Goal: Task Accomplishment & Management: Complete application form

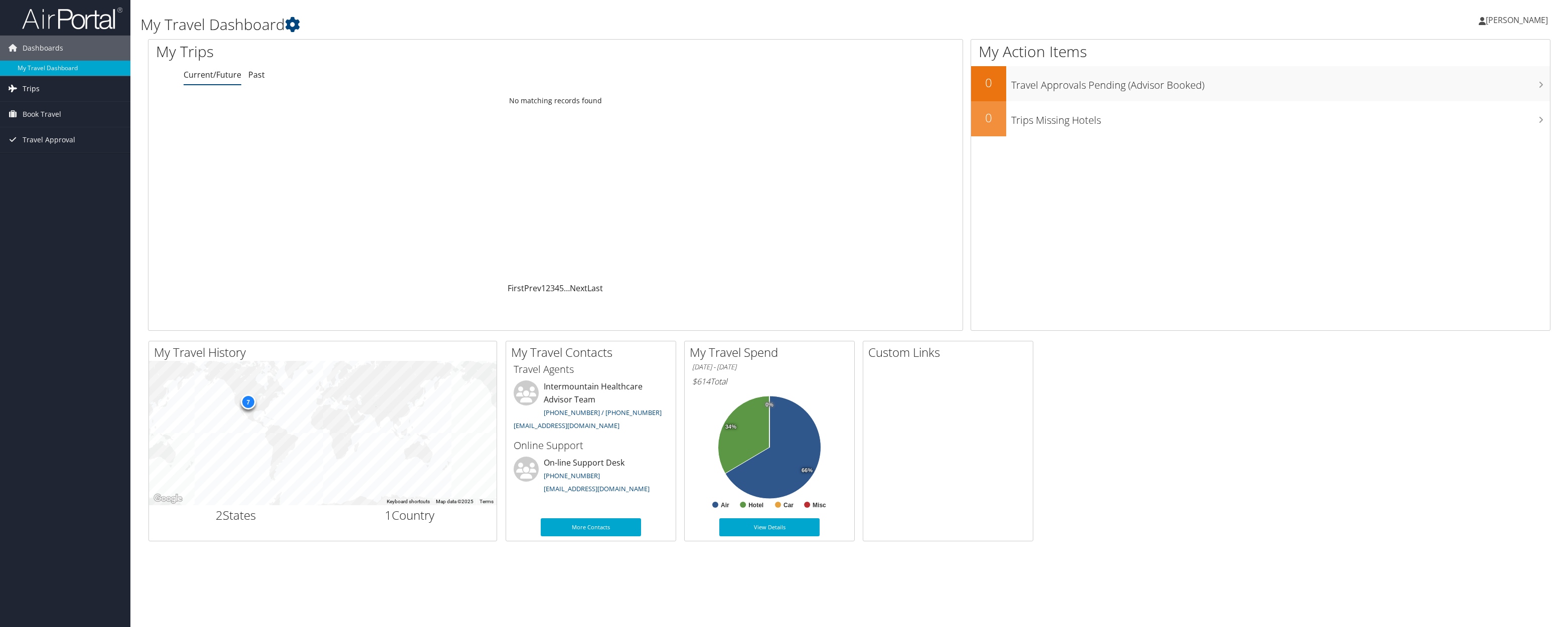
click at [34, 91] on span "Trips" at bounding box center [31, 89] width 17 height 25
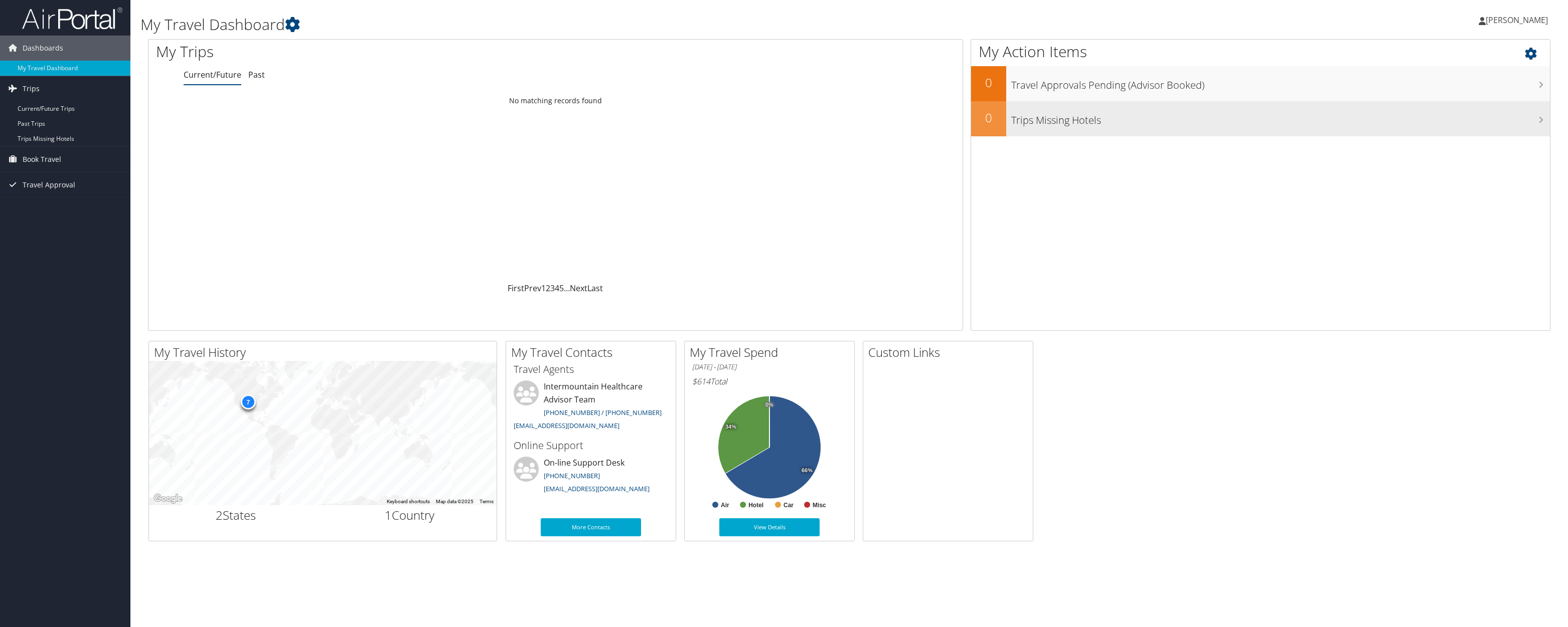
click at [1059, 112] on h3 "Trips Missing Hotels" at bounding box center [1280, 117] width 538 height 19
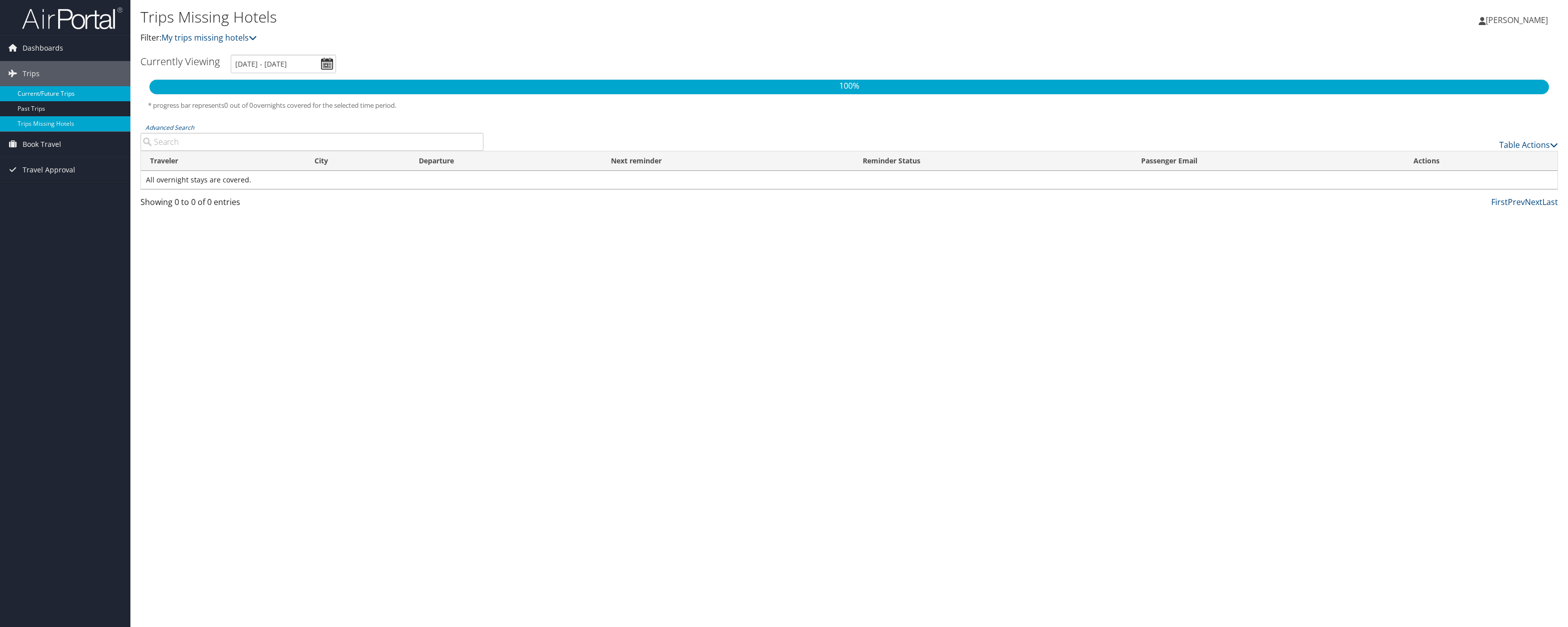
click at [27, 95] on link "Current/Future Trips" at bounding box center [65, 93] width 131 height 15
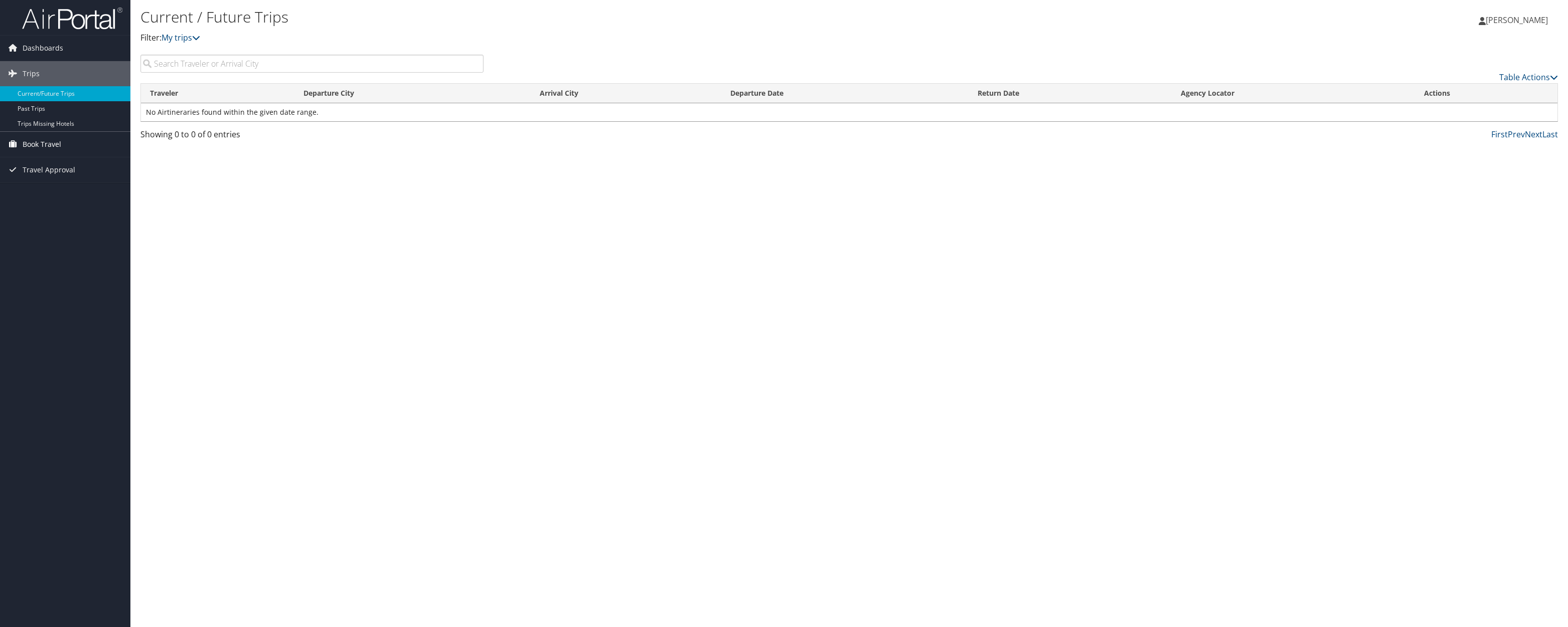
click at [39, 148] on span "Book Travel" at bounding box center [42, 144] width 39 height 25
click at [41, 194] on link "Book/Manage Online Trips" at bounding box center [65, 194] width 131 height 15
click at [48, 120] on link "Trips Missing Hotels" at bounding box center [65, 124] width 131 height 15
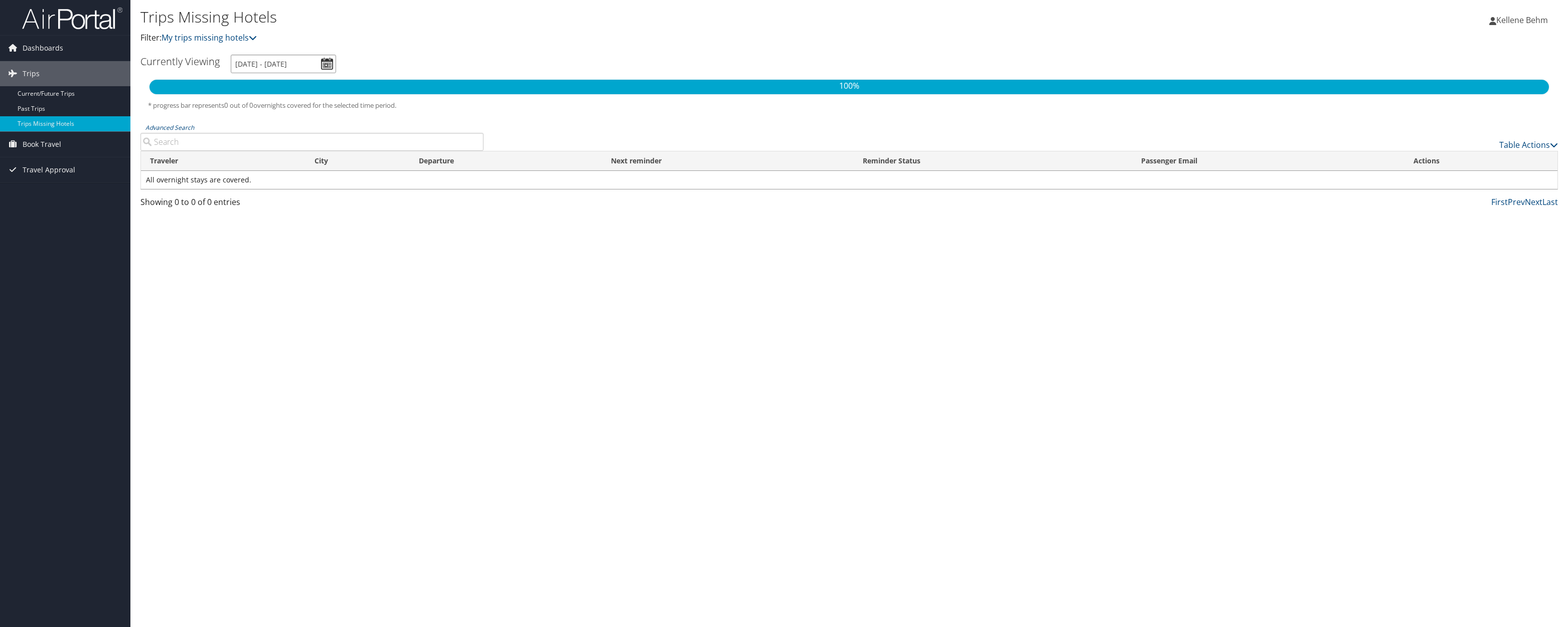
click at [257, 61] on input "[DATE] - [DATE]" at bounding box center [283, 64] width 105 height 19
click at [253, 29] on div "Trips Missing Hotels Filter: My trips missing hotels" at bounding box center [613, 25] width 945 height 38
click at [253, 33] on link "My trips missing hotels" at bounding box center [209, 38] width 95 height 11
click at [27, 97] on link "Current/Future Trips" at bounding box center [65, 93] width 131 height 15
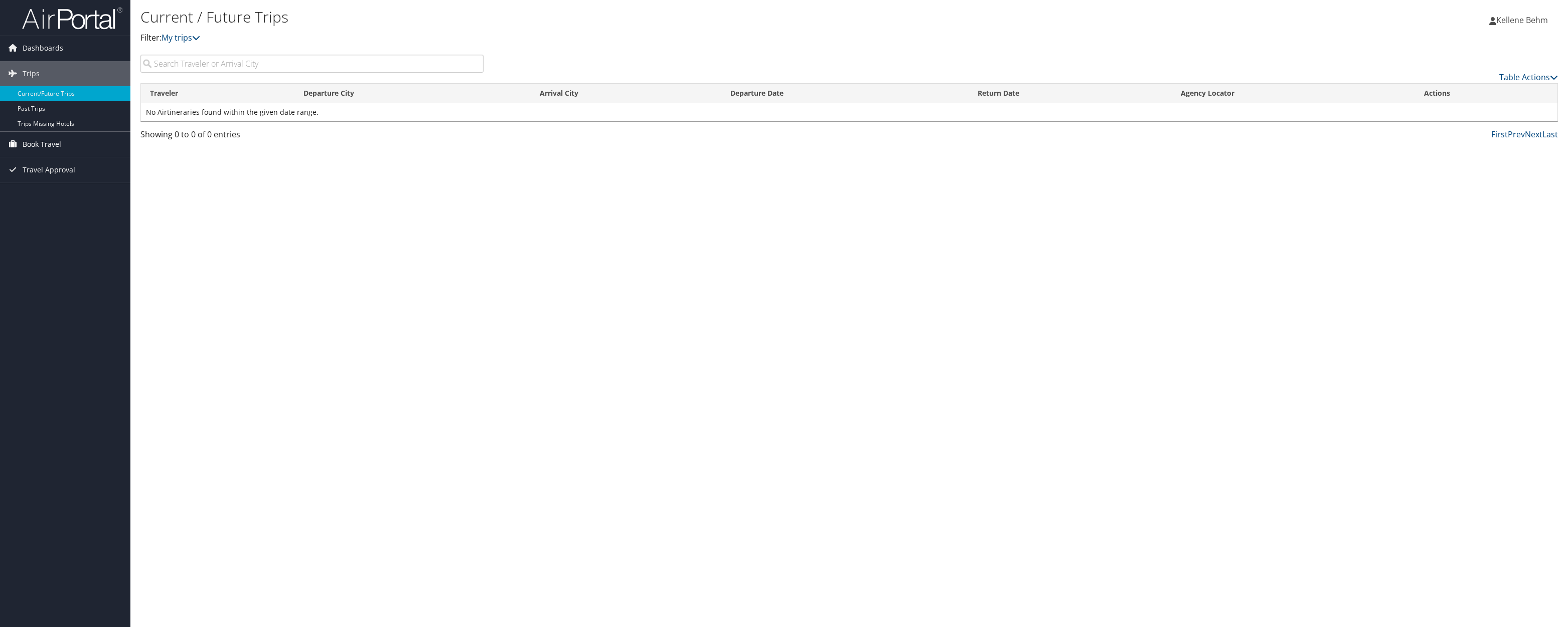
click at [12, 147] on icon at bounding box center [12, 144] width 15 height 15
click at [31, 140] on span "Book Travel" at bounding box center [42, 144] width 39 height 25
click at [42, 191] on link "Book/Manage Online Trips" at bounding box center [65, 194] width 131 height 15
click at [29, 164] on link "Agent Booking Request" at bounding box center [65, 164] width 131 height 15
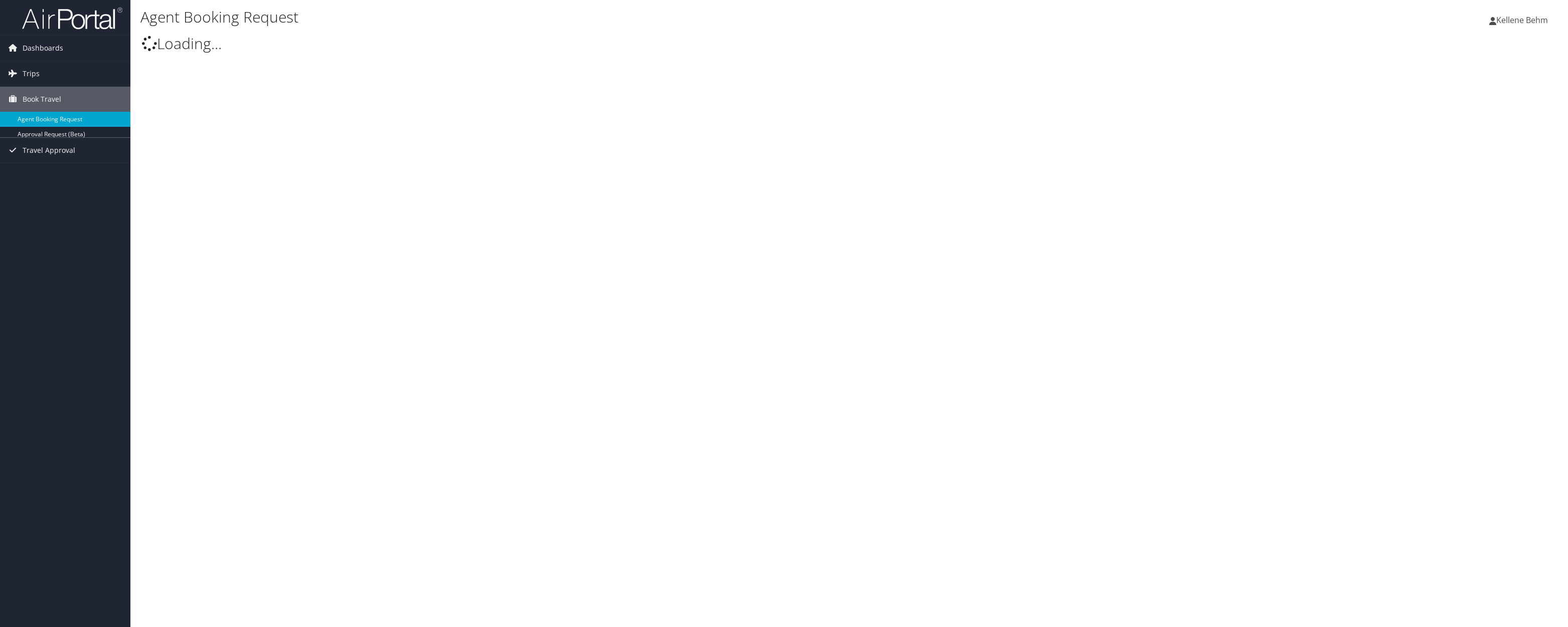
type input "[PERSON_NAME]"
select select "[EMAIL_ADDRESS][DOMAIN_NAME]"
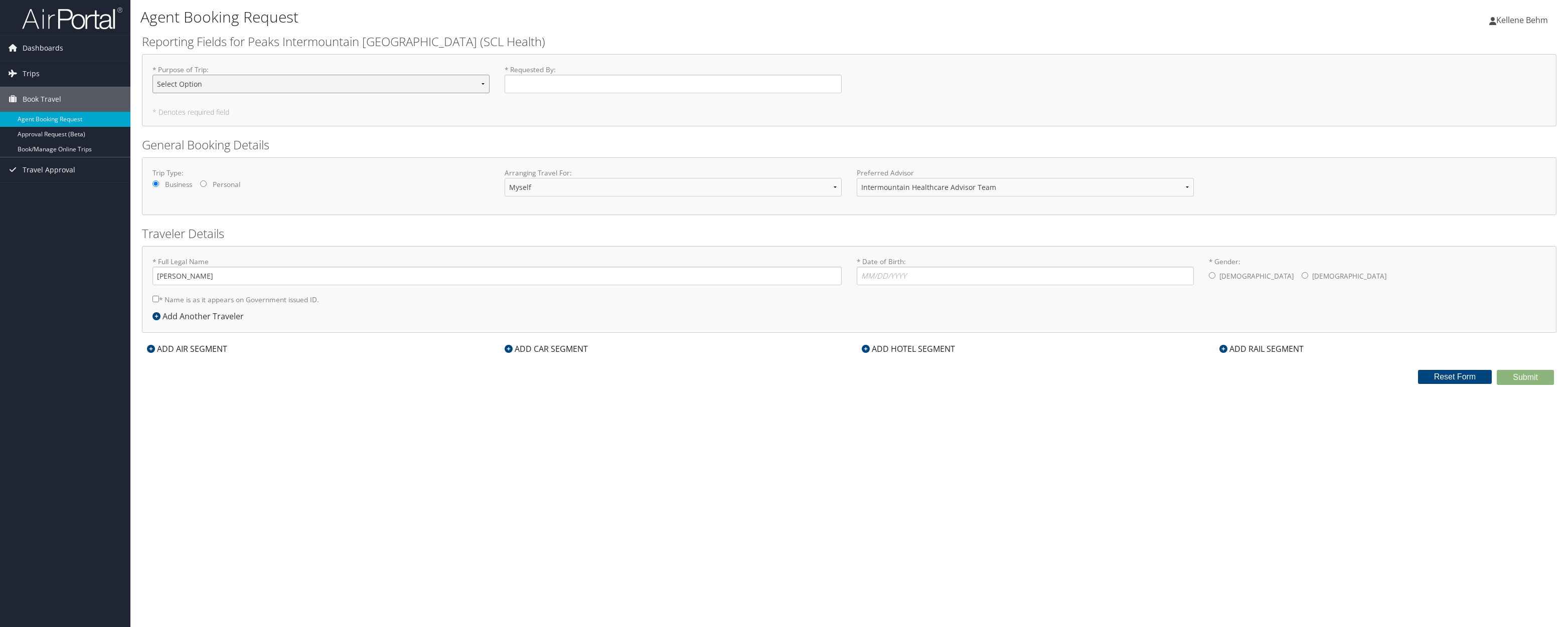
click at [308, 85] on select "Select Option 3rd Party Reimbursable Business CME Conf or Education Groups Pers…" at bounding box center [321, 84] width 337 height 19
select select "Business"
click at [152, 75] on select "Select Option 3rd Party Reimbursable Business CME Conf or Education Groups Pers…" at bounding box center [321, 84] width 337 height 19
click at [558, 76] on input "* Requested By : Required" at bounding box center [673, 84] width 337 height 19
click at [918, 349] on div "ADD HOTEL SEGMENT" at bounding box center [908, 349] width 104 height 12
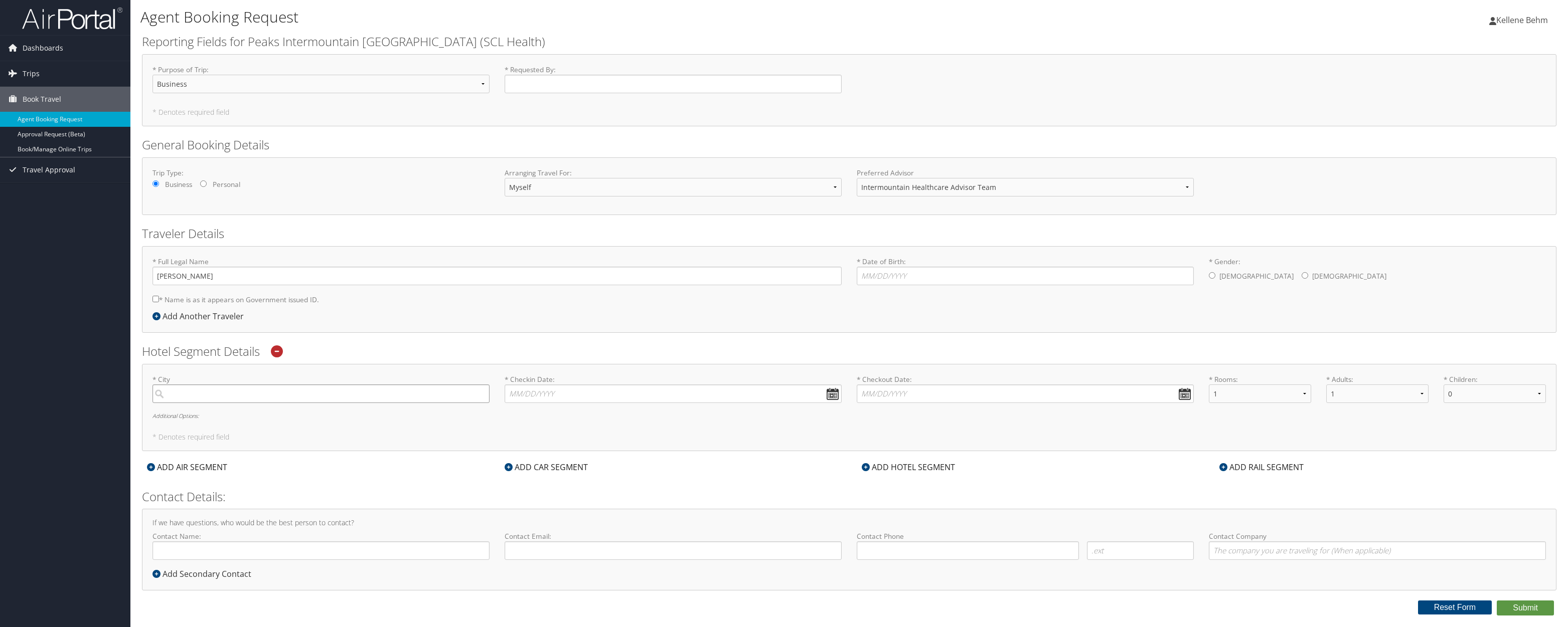
click at [312, 394] on input "search" at bounding box center [321, 394] width 337 height 19
click at [32, 45] on span "Dashboards" at bounding box center [42, 48] width 41 height 25
